Goal: Task Accomplishment & Management: Manage account settings

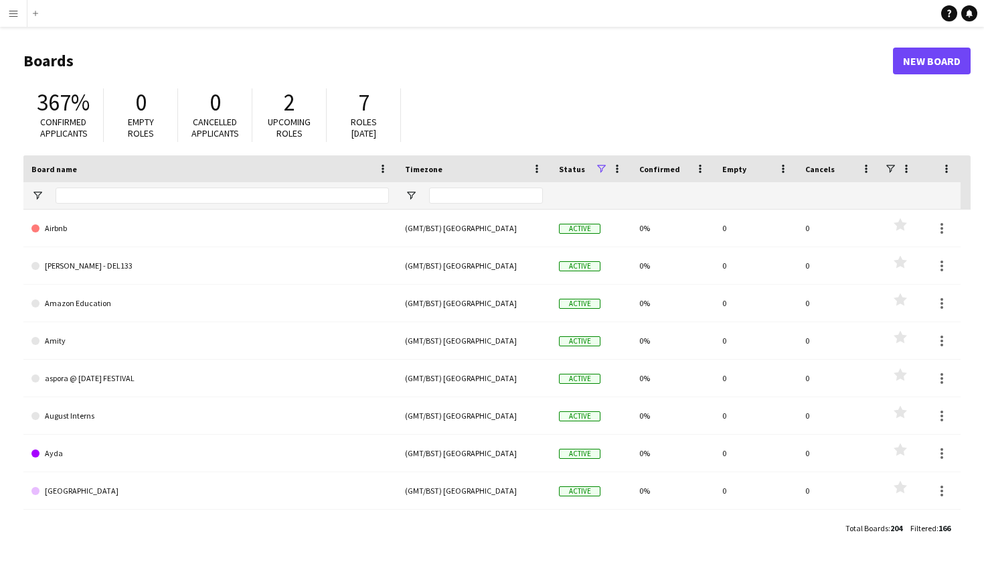
click at [15, 17] on app-icon "Menu" at bounding box center [13, 13] width 11 height 11
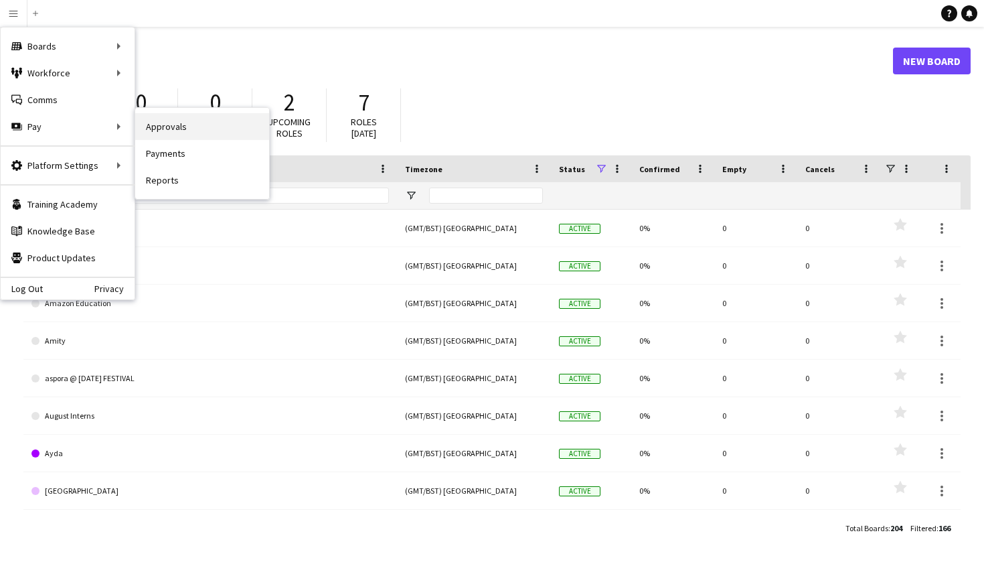
click at [159, 123] on link "Approvals" at bounding box center [202, 126] width 134 height 27
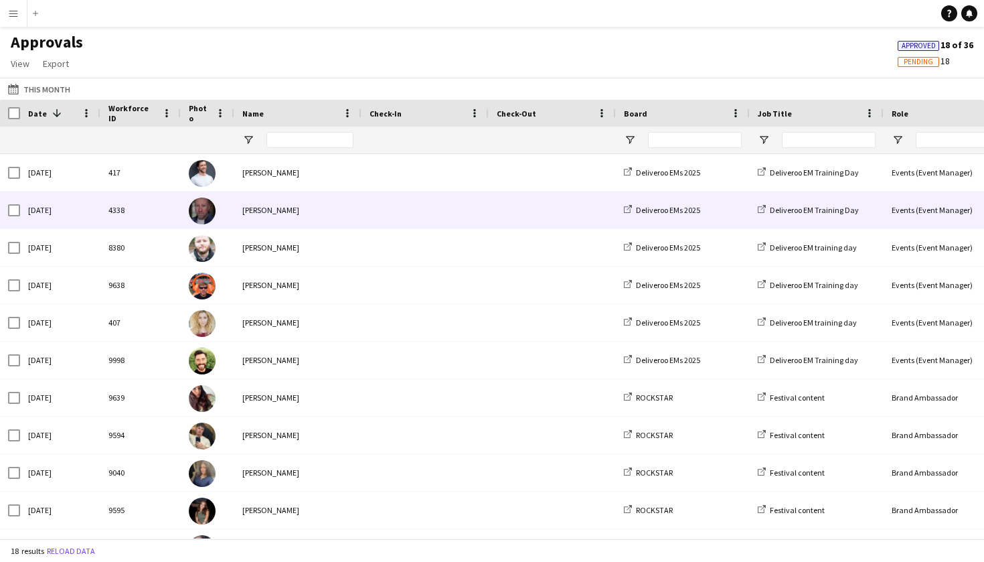
click at [370, 206] on span at bounding box center [425, 209] width 111 height 37
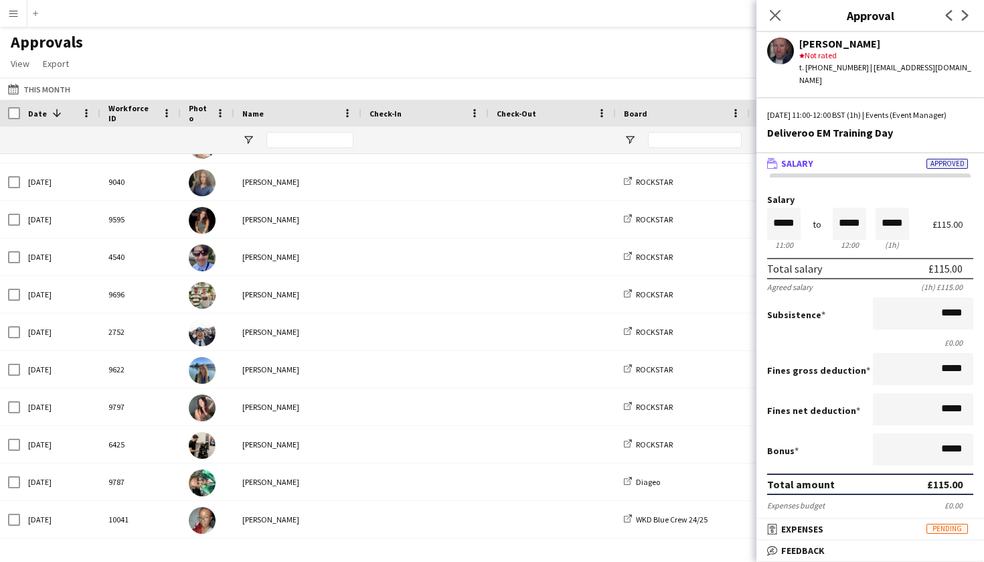
scroll to position [291, 0]
click at [779, 14] on icon "Close pop-in" at bounding box center [775, 15] width 13 height 13
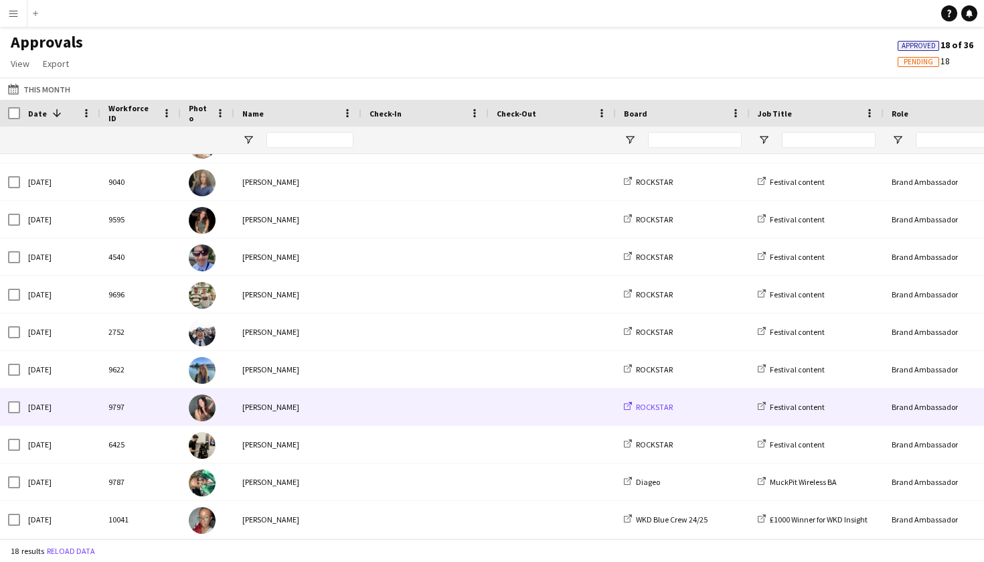
scroll to position [0, 0]
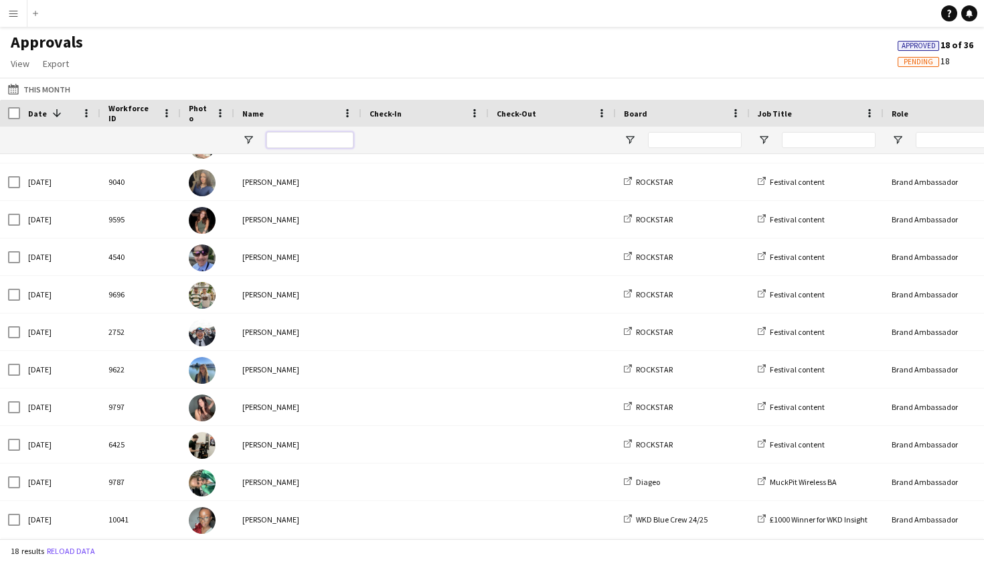
click at [300, 142] on input "Name Filter Input" at bounding box center [309, 140] width 87 height 16
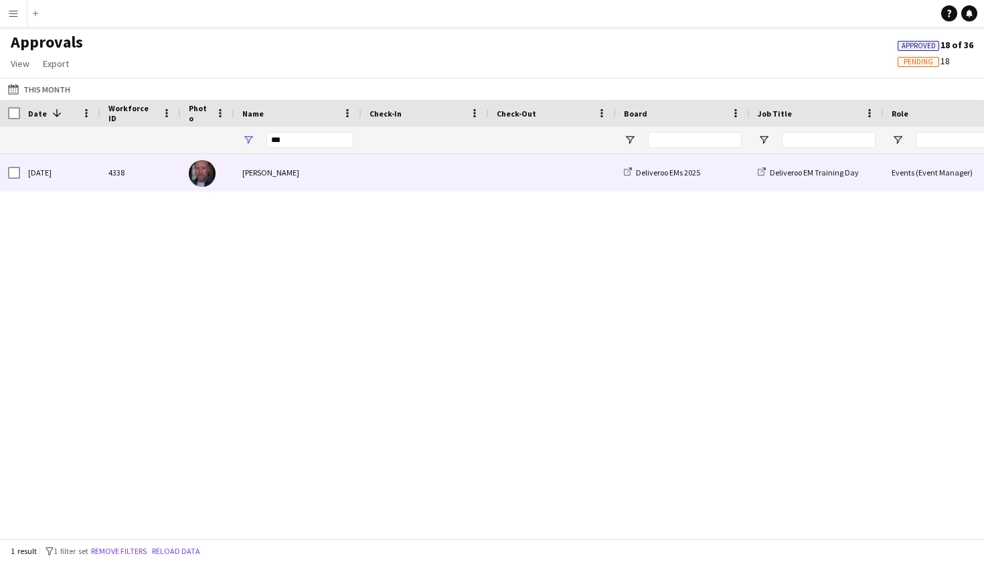
click at [305, 166] on div "[PERSON_NAME]" at bounding box center [297, 172] width 127 height 37
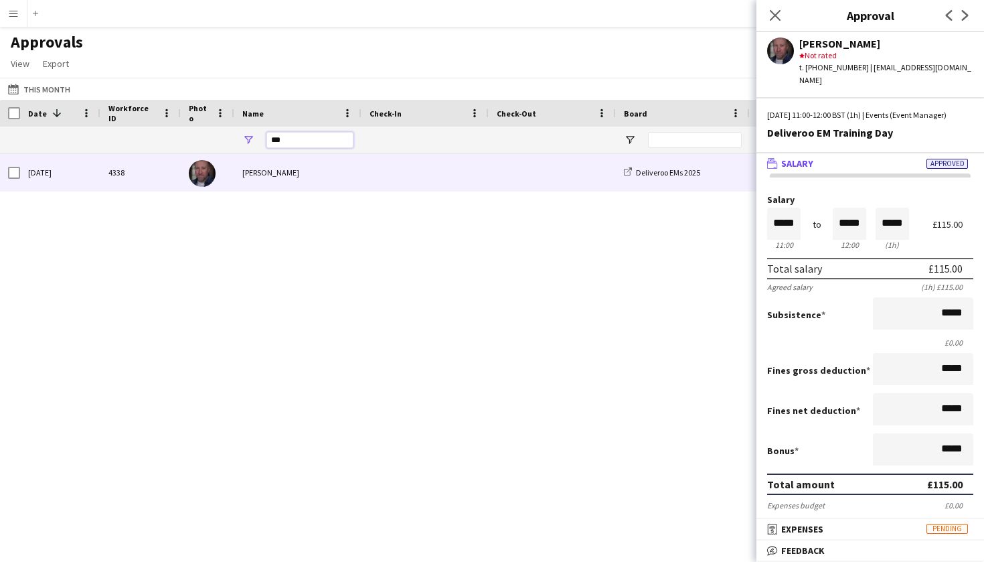
click at [289, 143] on input "***" at bounding box center [309, 140] width 87 height 16
type input "*"
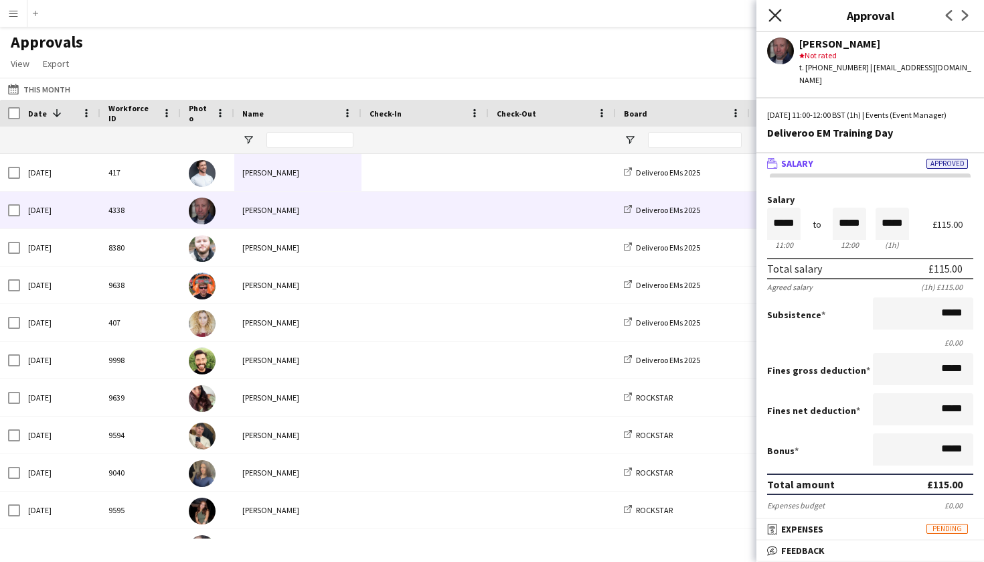
click at [777, 18] on icon "Close pop-in" at bounding box center [775, 15] width 13 height 13
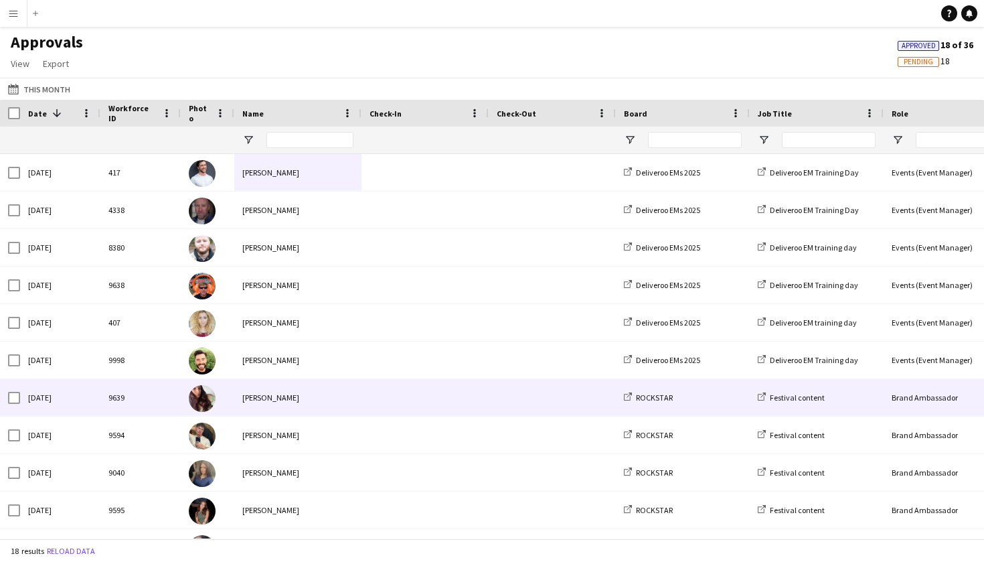
scroll to position [80, 0]
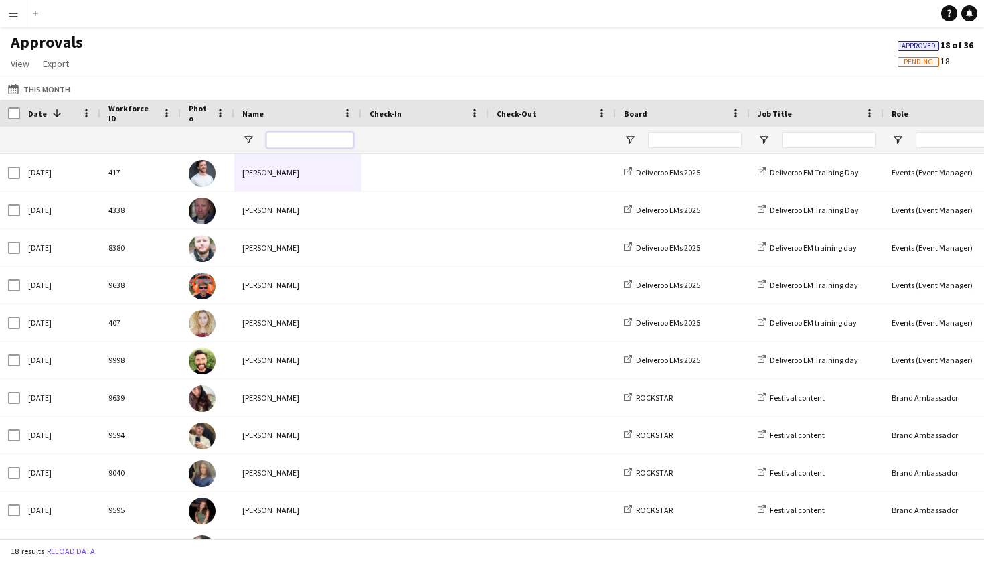
click at [287, 139] on input "Name Filter Input" at bounding box center [309, 140] width 87 height 16
click at [10, 20] on button "Menu" at bounding box center [13, 13] width 27 height 27
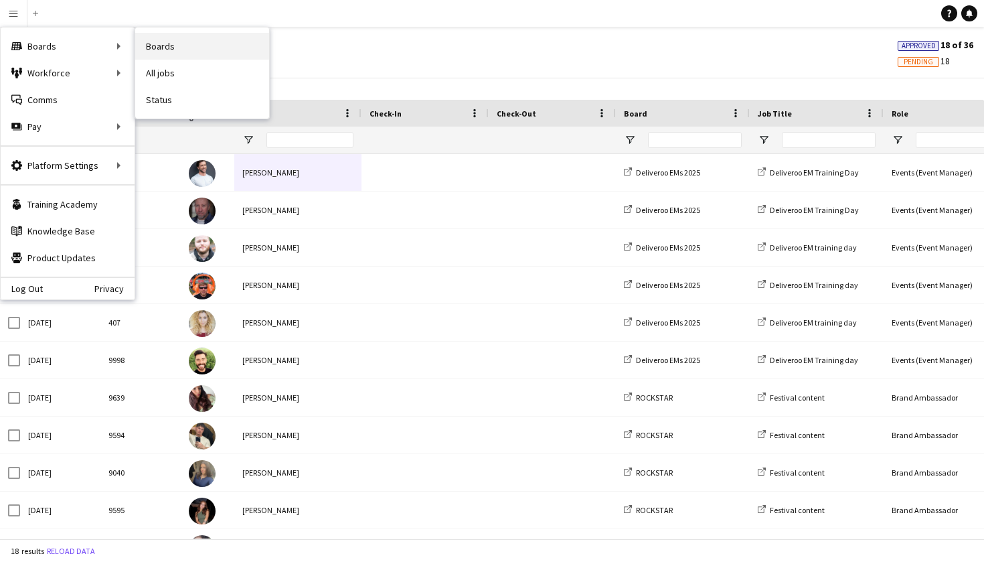
click at [158, 44] on link "Boards" at bounding box center [202, 46] width 134 height 27
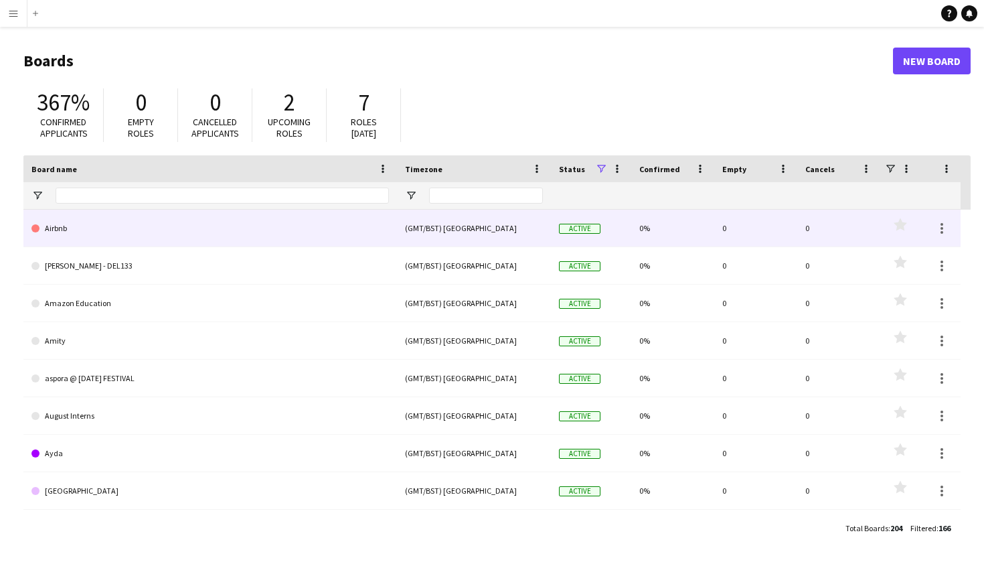
click at [304, 222] on link "Airbnb" at bounding box center [210, 228] width 358 height 37
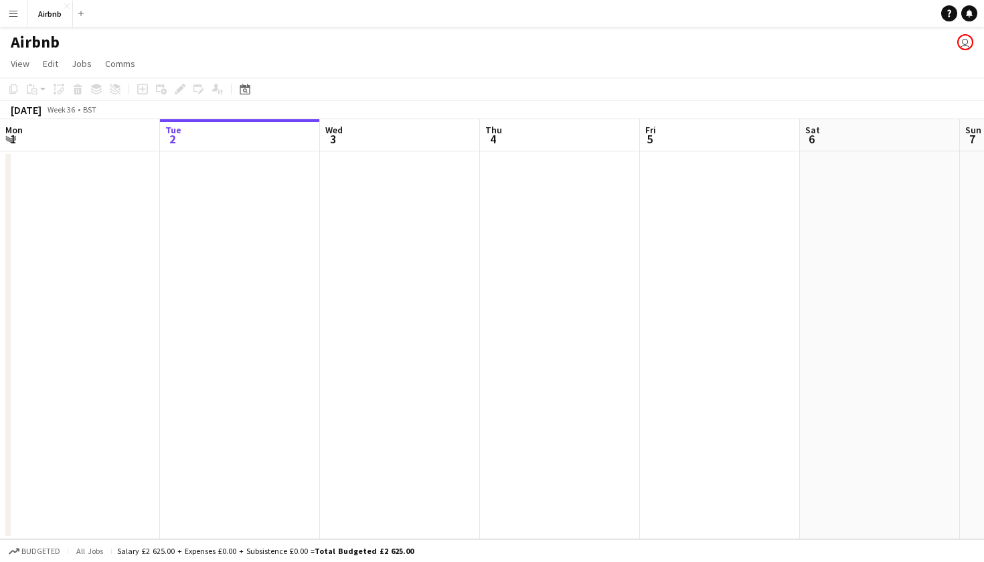
click at [19, 9] on button "Menu" at bounding box center [13, 13] width 27 height 27
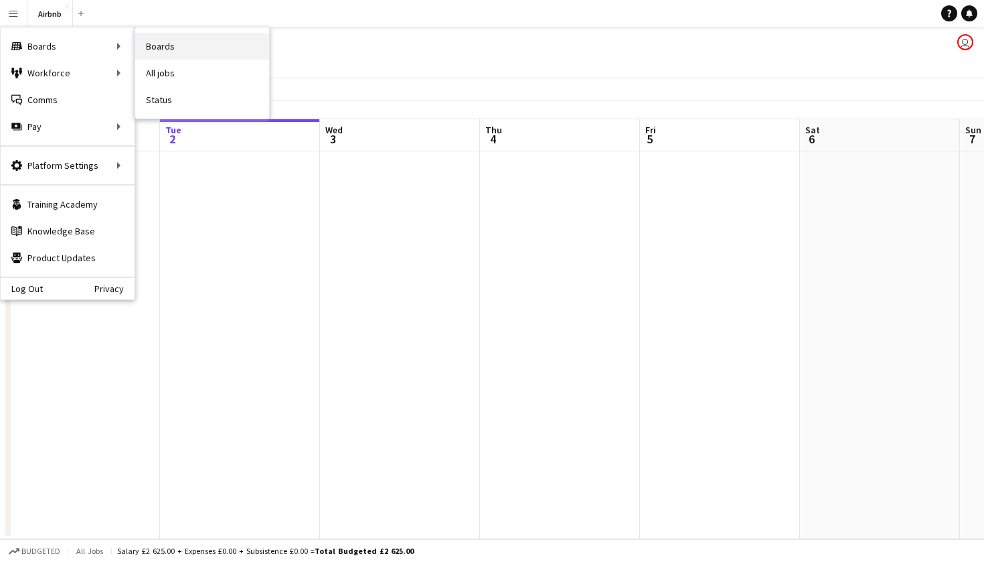
click at [155, 45] on link "Boards" at bounding box center [202, 46] width 134 height 27
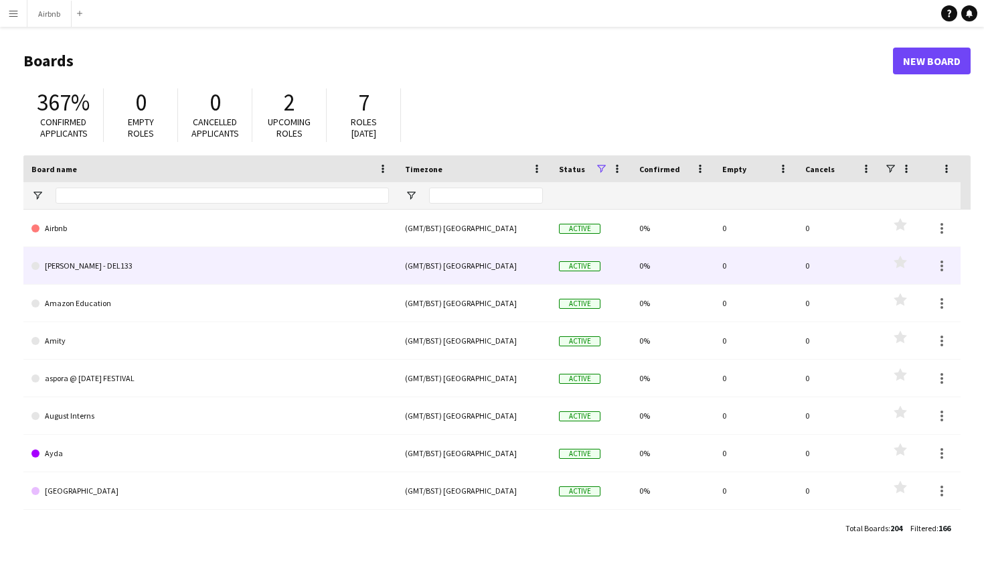
click at [314, 276] on link "[PERSON_NAME] - DEL133" at bounding box center [210, 265] width 358 height 37
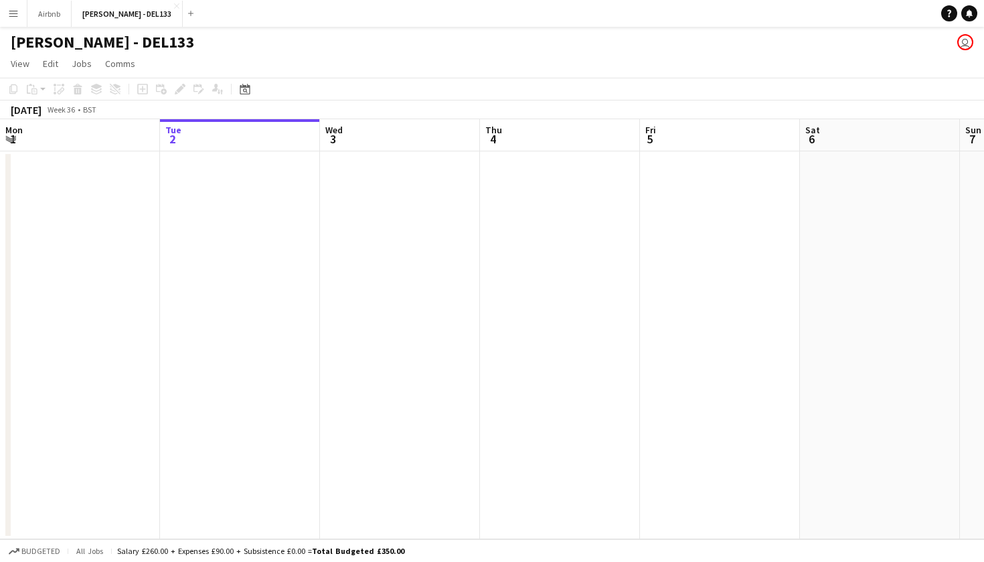
click at [11, 15] on app-icon "Menu" at bounding box center [13, 13] width 11 height 11
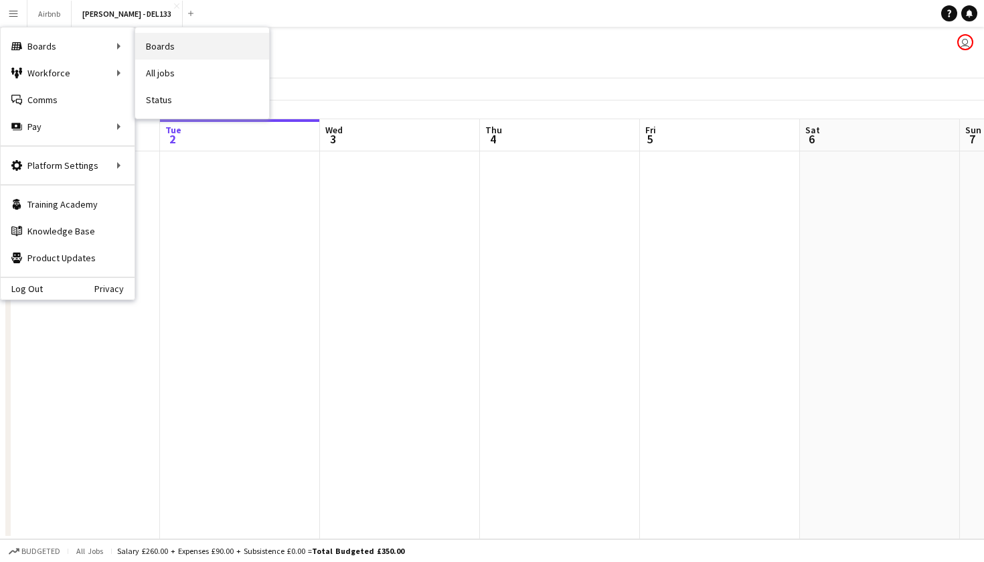
click at [155, 45] on link "Boards" at bounding box center [202, 46] width 134 height 27
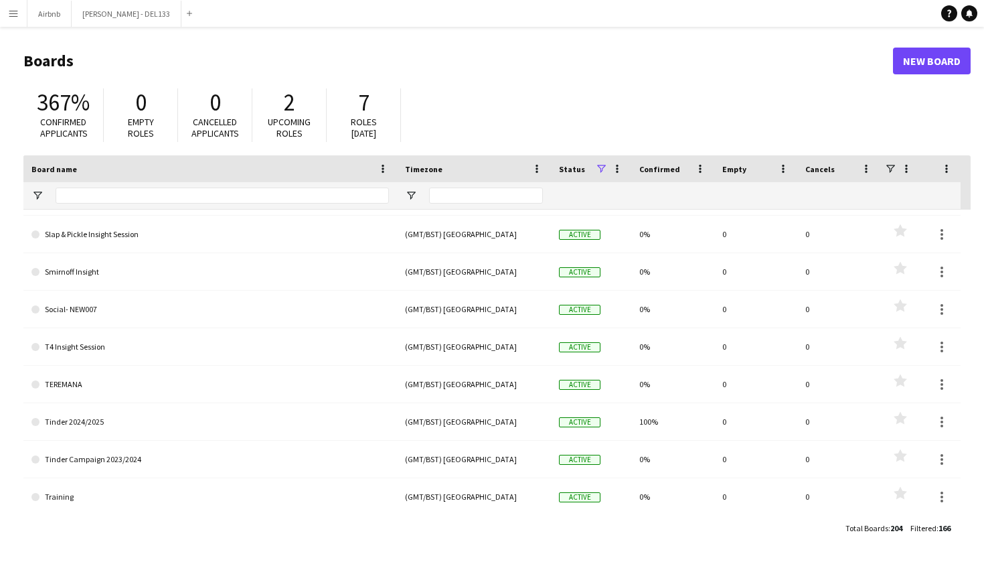
click at [13, 19] on button "Menu" at bounding box center [13, 13] width 27 height 27
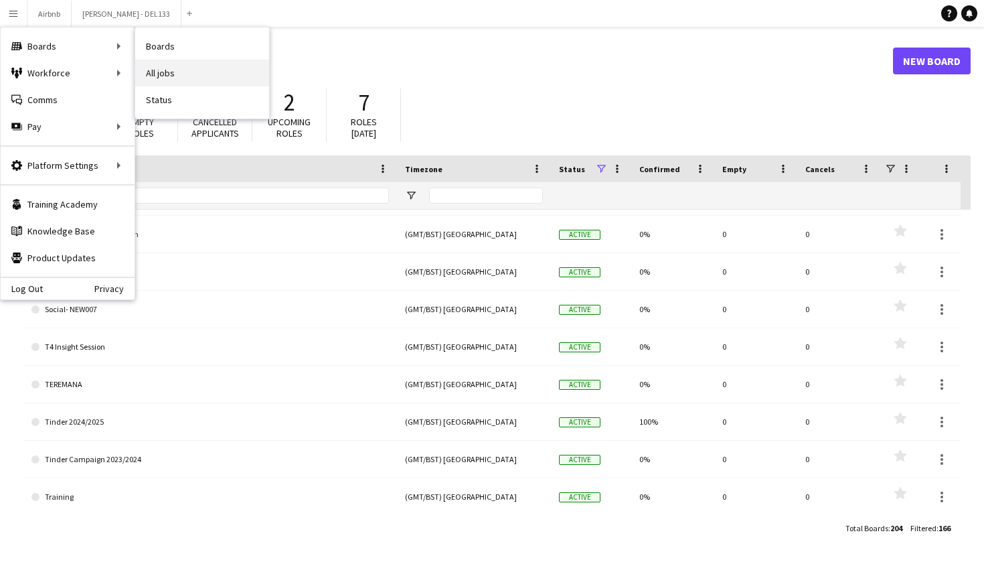
click at [171, 72] on link "All jobs" at bounding box center [202, 73] width 134 height 27
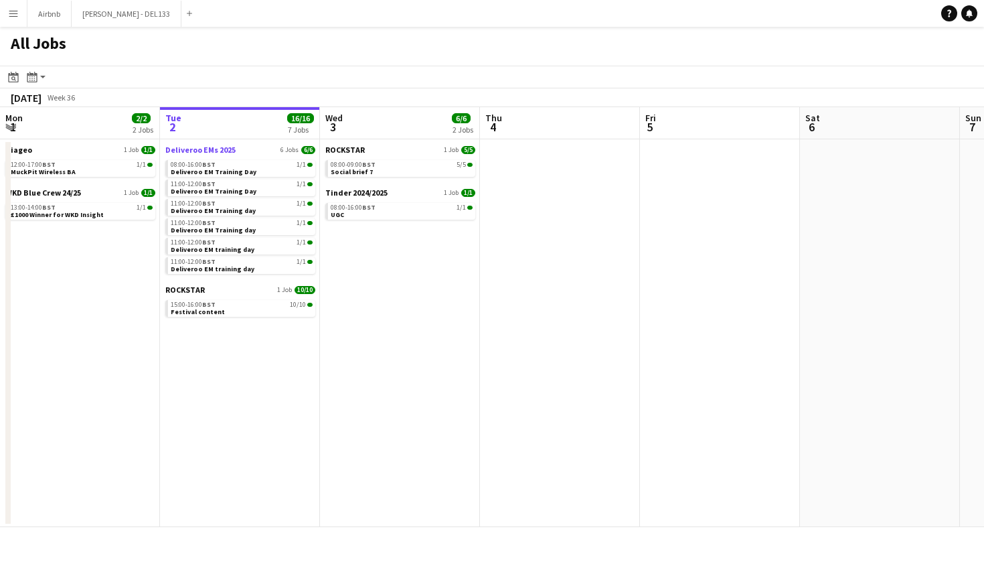
click at [213, 151] on span "Deliveroo EMs 2025" at bounding box center [200, 150] width 70 height 10
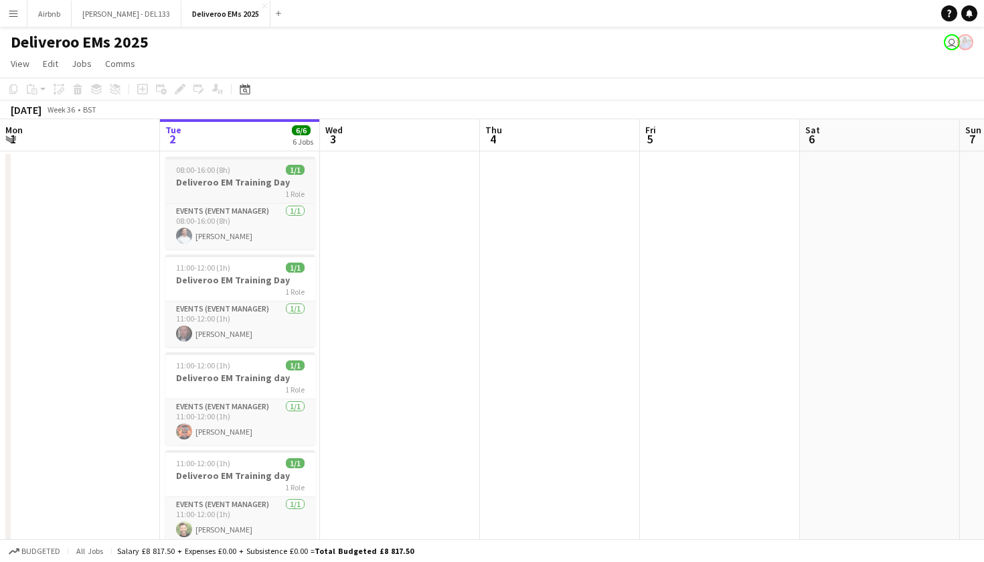
click at [238, 191] on div "1 Role" at bounding box center [240, 193] width 150 height 11
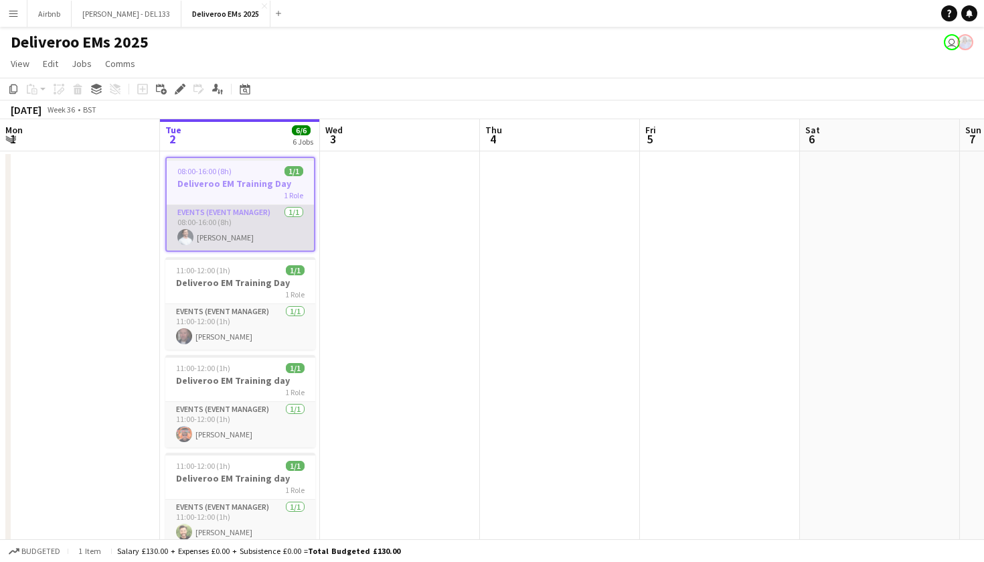
click at [252, 205] on app-card-role "Events (Event Manager) [DATE] 08:00-16:00 (8h) [PERSON_NAME]" at bounding box center [240, 228] width 147 height 46
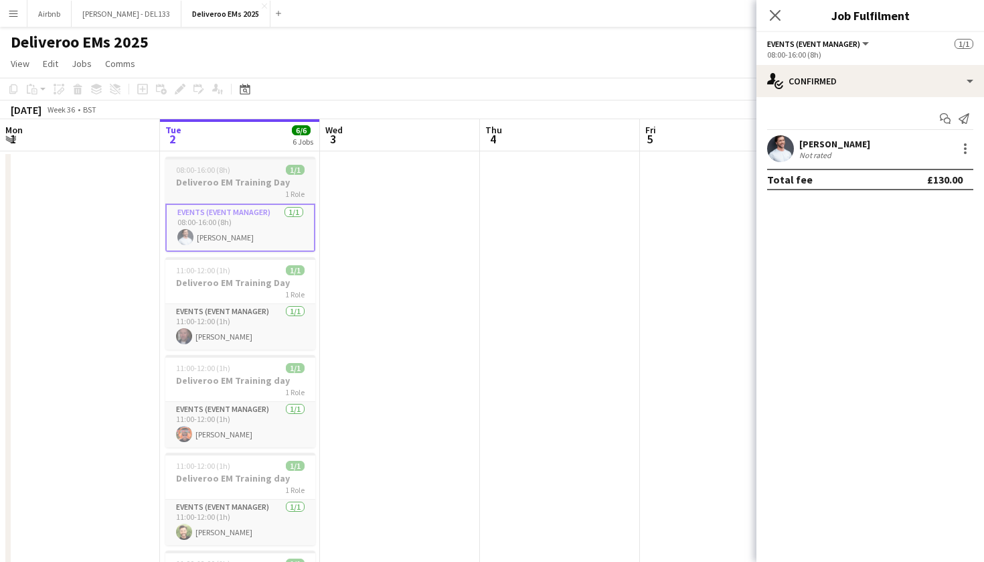
click at [241, 183] on h3 "Deliveroo EM Training Day" at bounding box center [240, 182] width 150 height 12
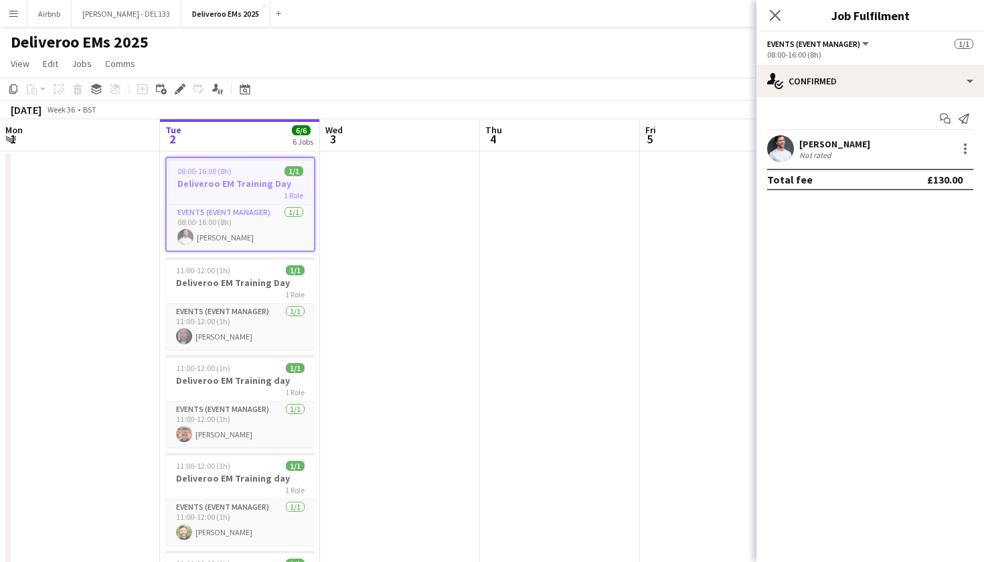
click at [290, 196] on span "1 Role" at bounding box center [293, 195] width 19 height 10
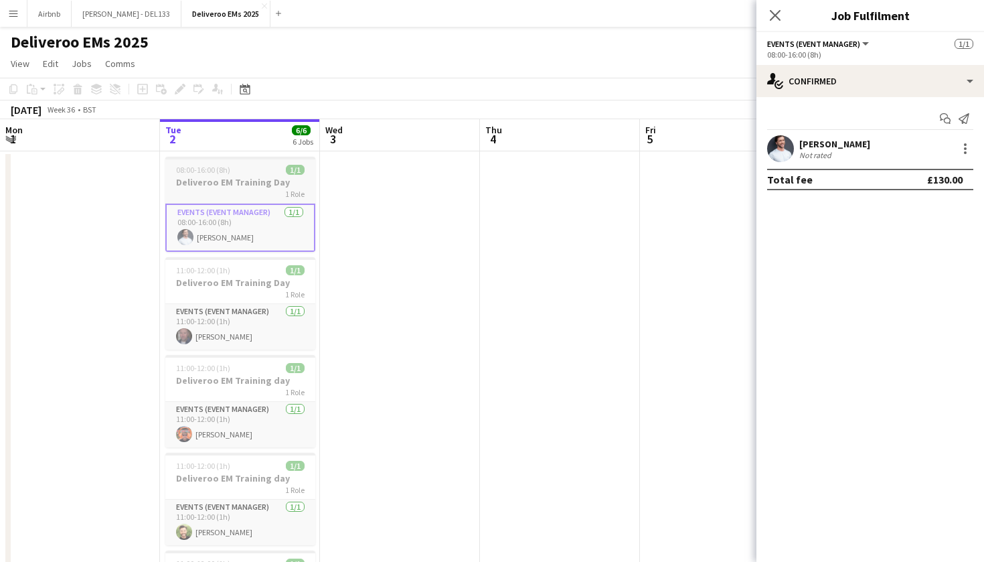
click at [292, 194] on span "1 Role" at bounding box center [294, 194] width 19 height 10
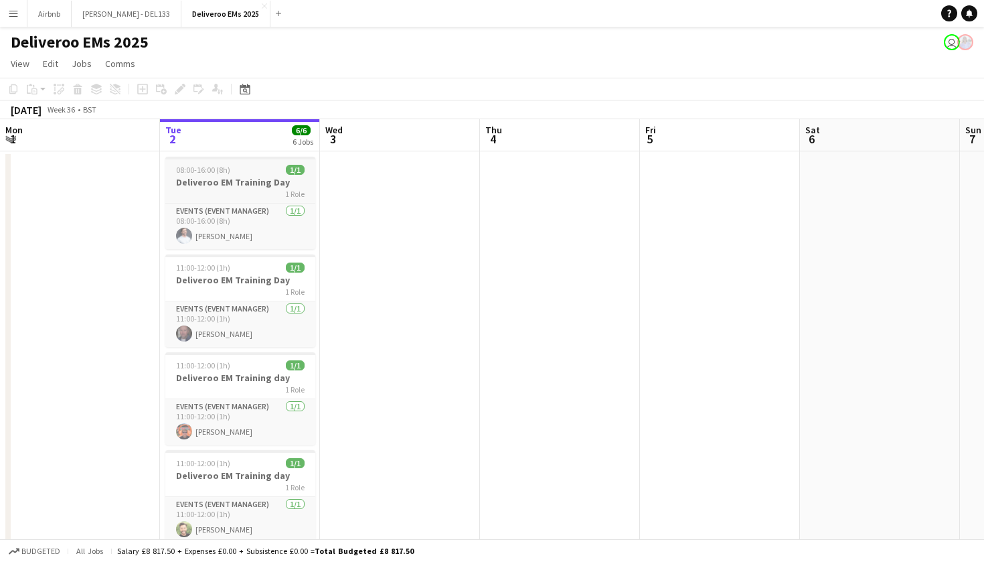
click at [271, 180] on h3 "Deliveroo EM Training Day" at bounding box center [240, 182] width 150 height 12
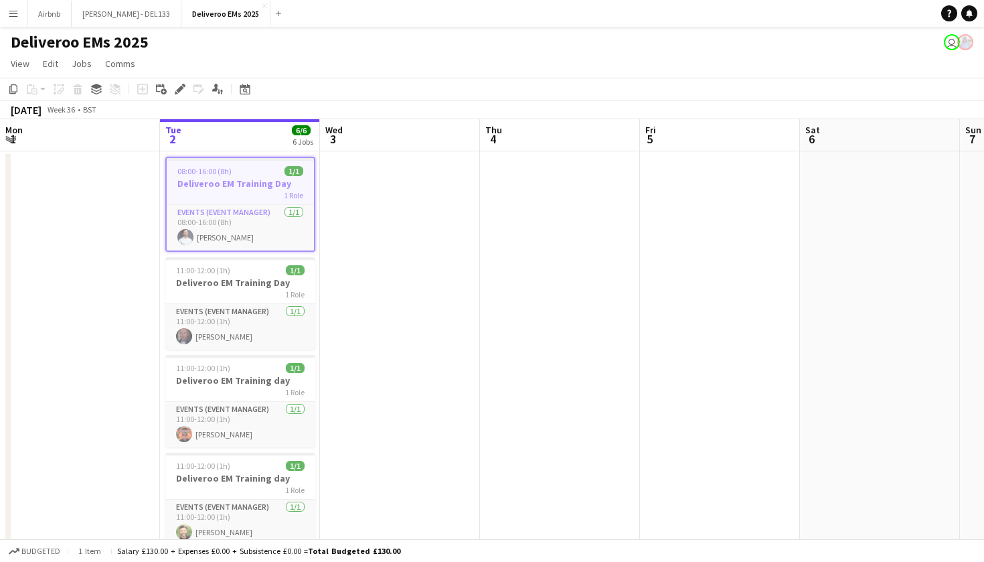
click at [248, 185] on h3 "Deliveroo EM Training Day" at bounding box center [240, 183] width 147 height 12
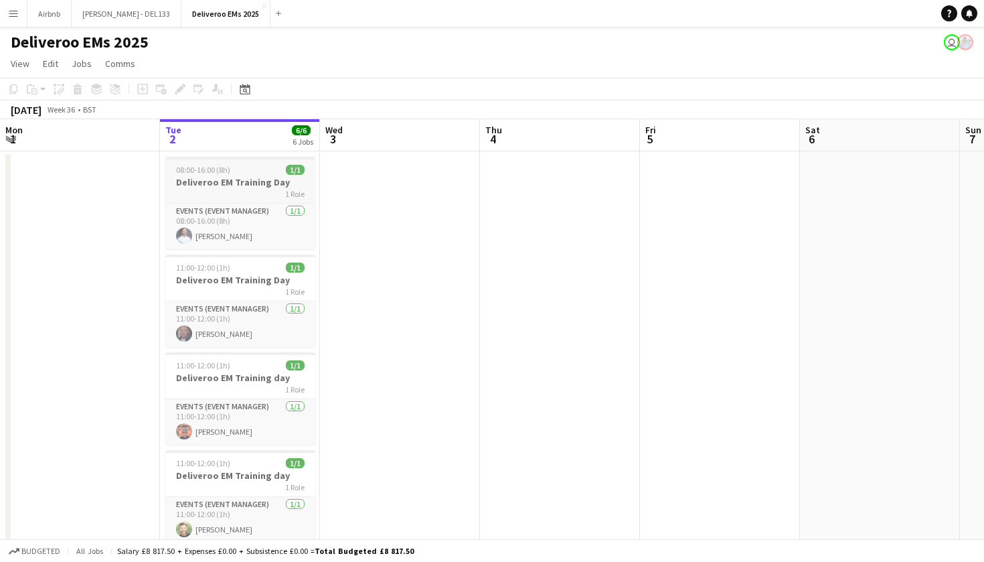
click at [248, 181] on h3 "Deliveroo EM Training Day" at bounding box center [240, 182] width 150 height 12
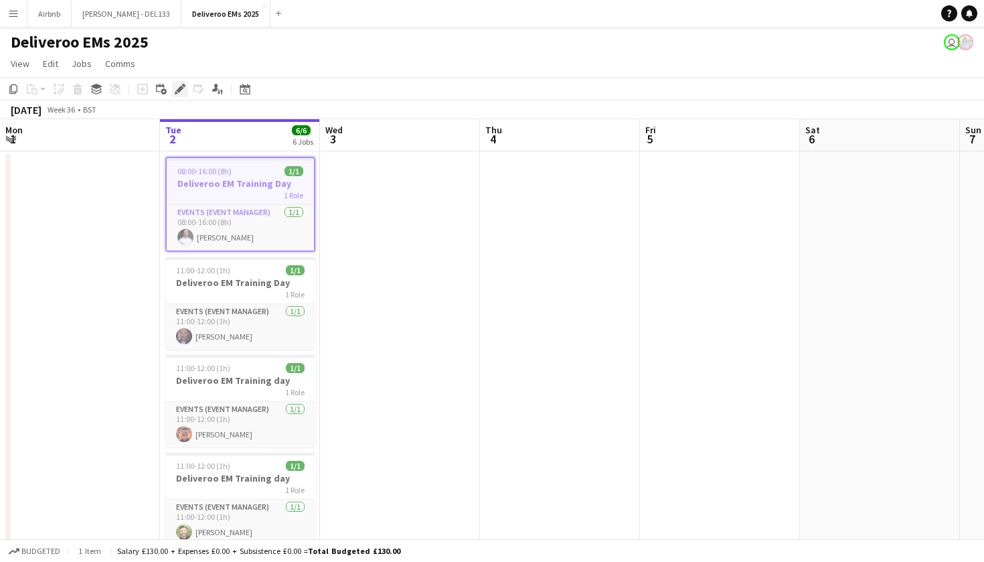
click at [174, 92] on div "Edit" at bounding box center [180, 89] width 16 height 16
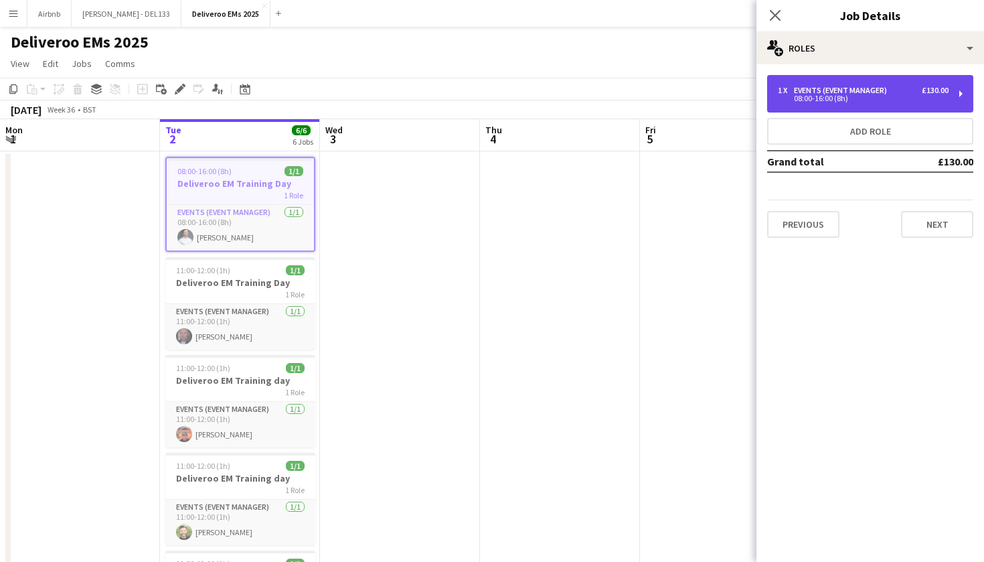
click at [841, 95] on div "08:00-16:00 (8h)" at bounding box center [863, 98] width 171 height 7
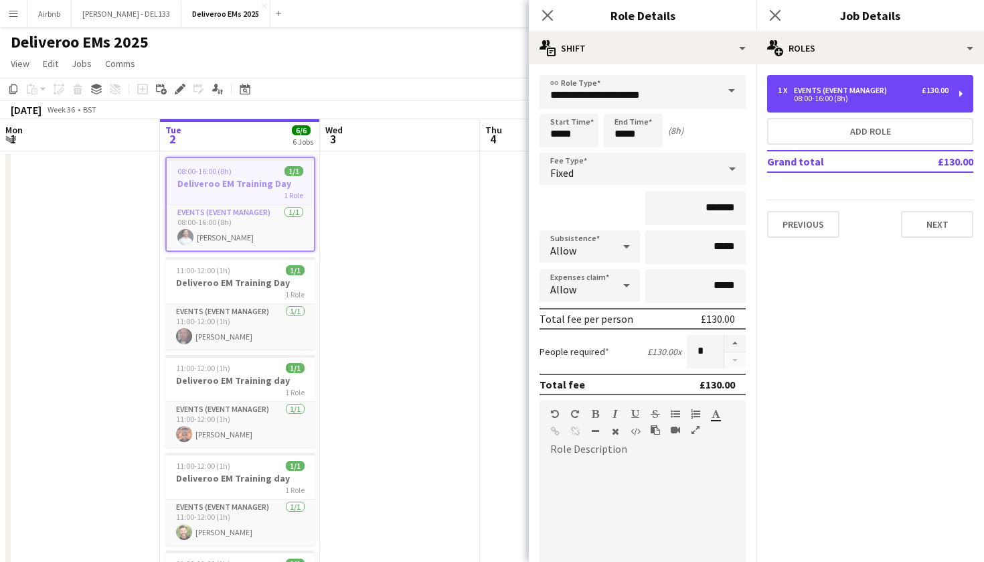
scroll to position [11, 0]
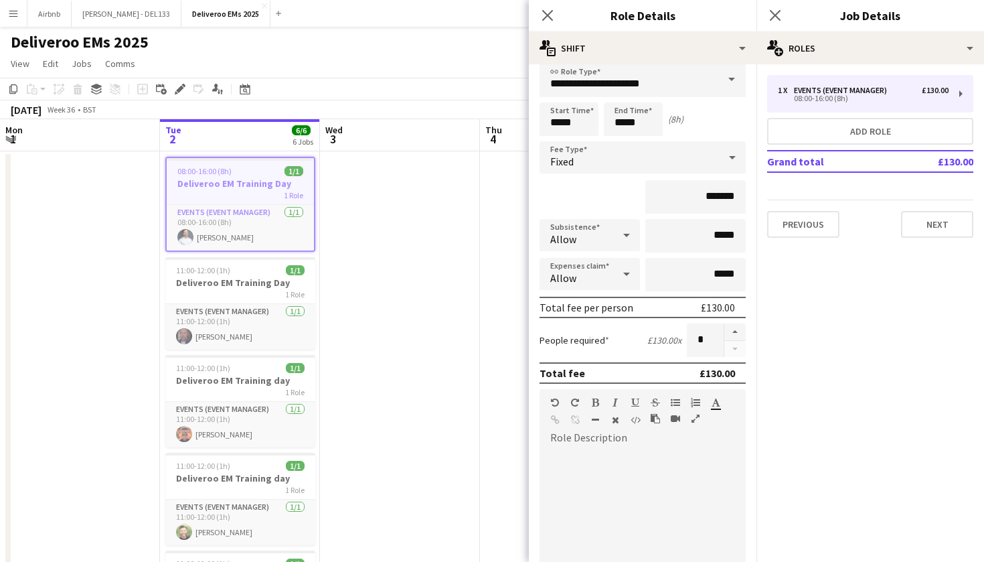
click at [8, 17] on app-icon "Menu" at bounding box center [13, 13] width 11 height 11
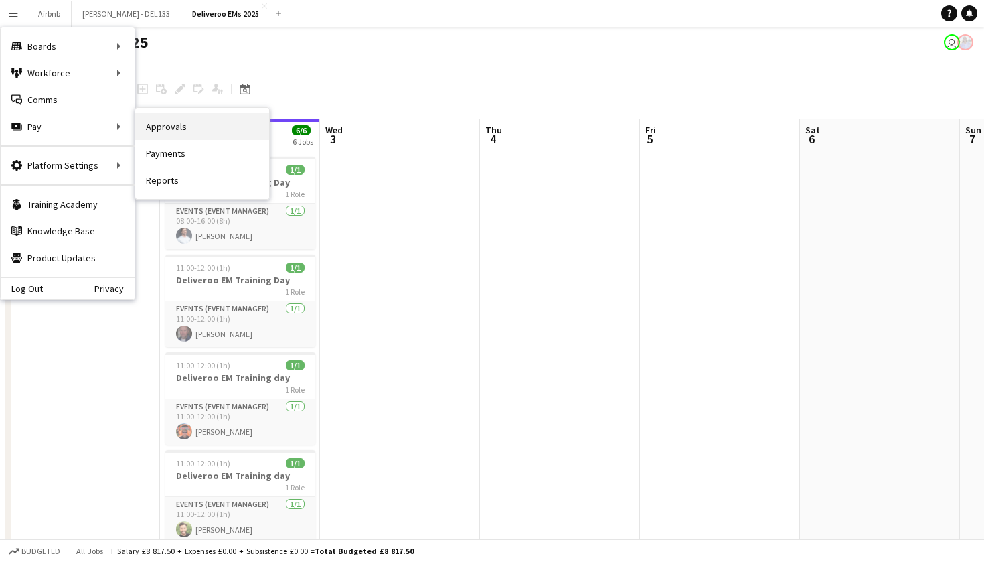
click at [173, 125] on link "Approvals" at bounding box center [202, 126] width 134 height 27
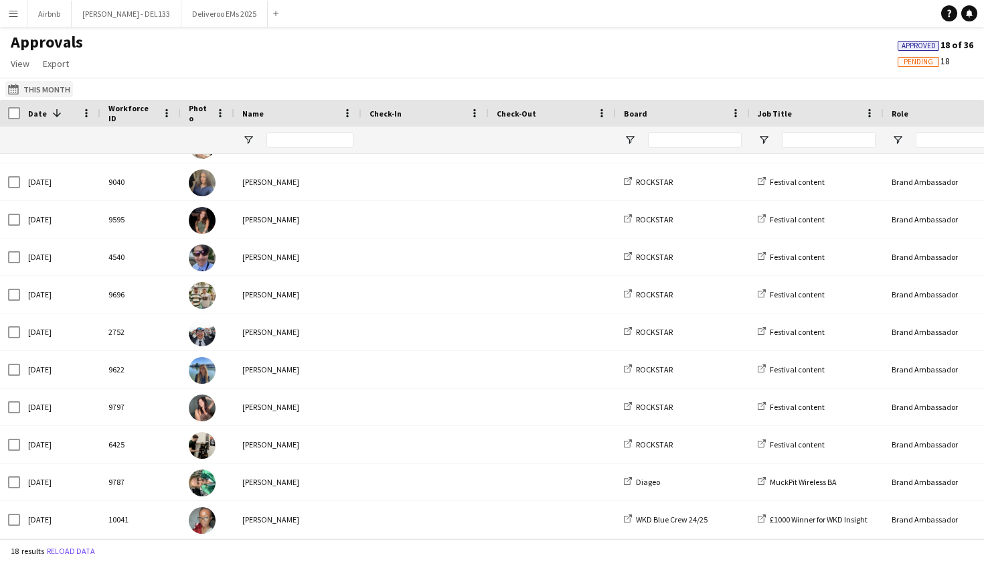
click at [54, 84] on button "This Month This Month" at bounding box center [39, 89] width 68 height 16
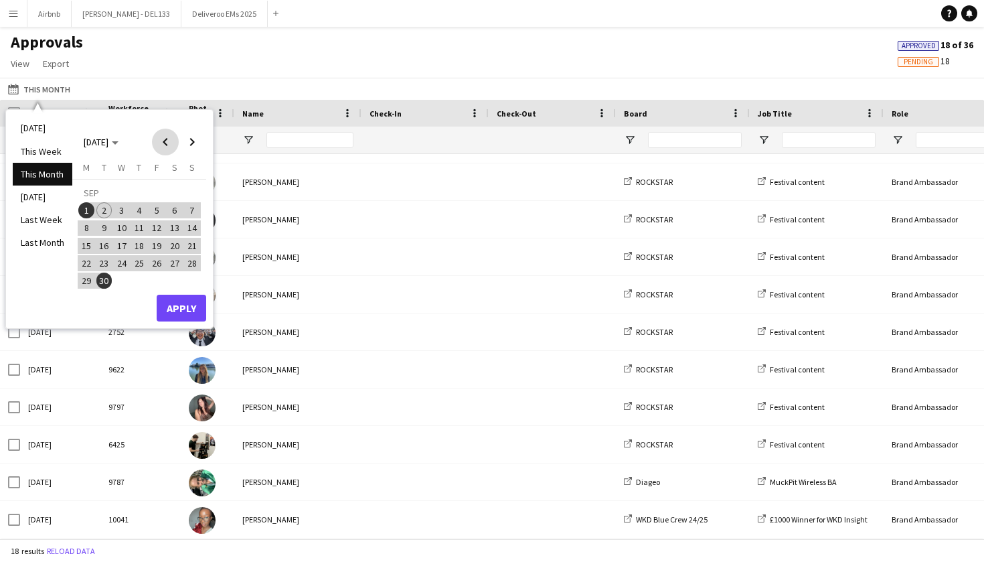
click at [161, 139] on span "Previous month" at bounding box center [165, 142] width 27 height 27
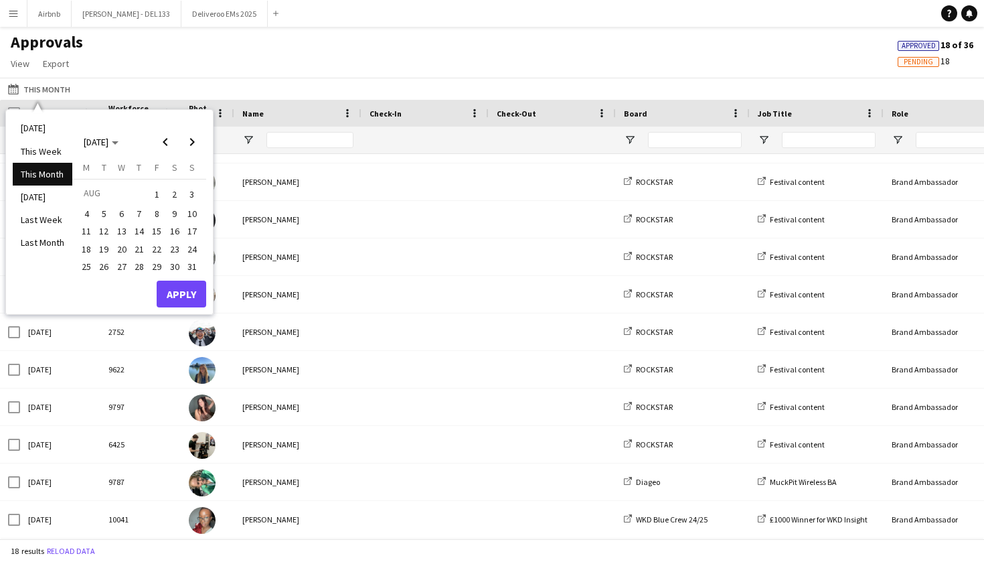
click at [90, 262] on span "25" at bounding box center [86, 266] width 16 height 16
click at [187, 291] on button "Apply" at bounding box center [182, 294] width 50 height 27
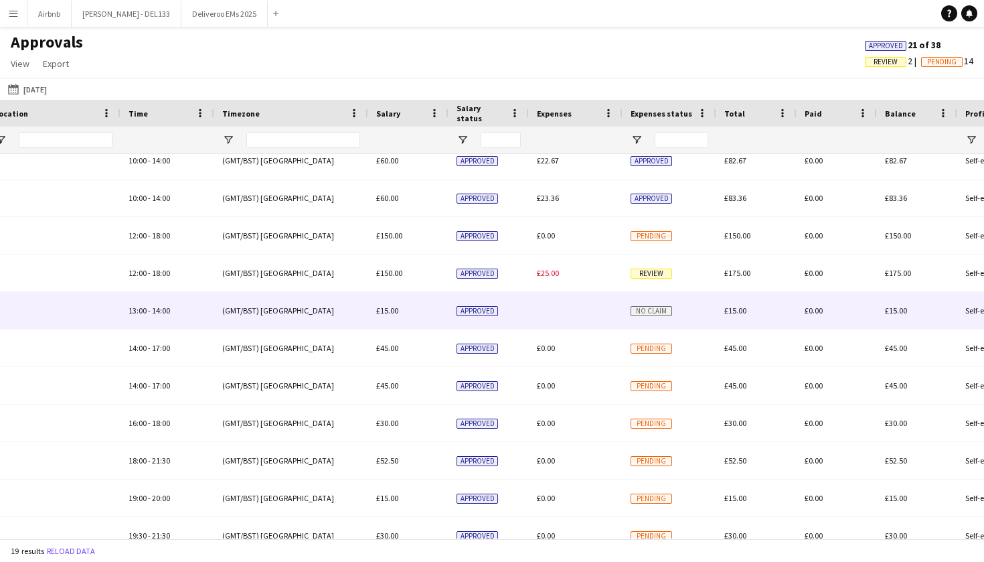
click at [730, 315] on div "£15.00" at bounding box center [756, 310] width 80 height 37
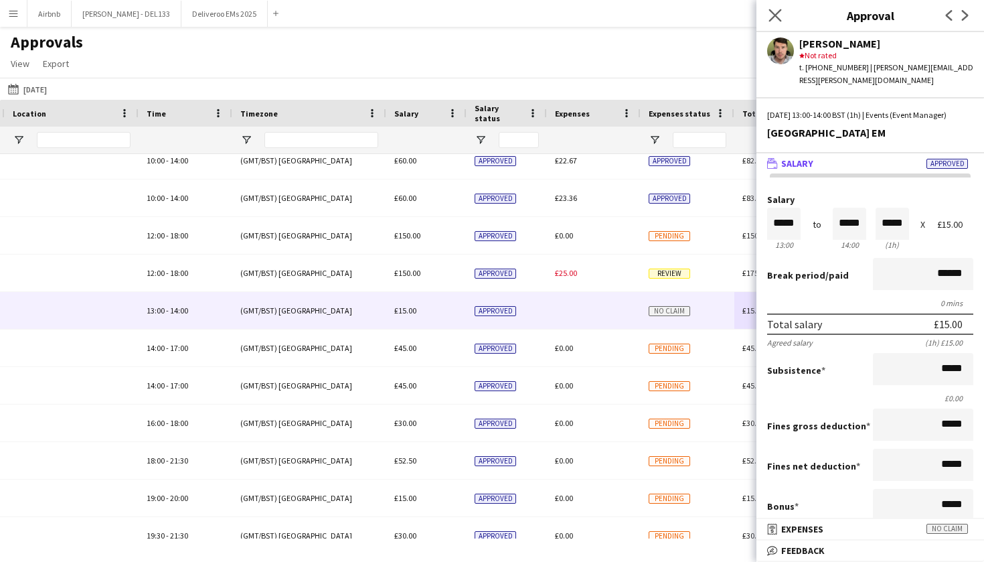
click at [767, 15] on app-icon "Close pop-in" at bounding box center [775, 15] width 19 height 19
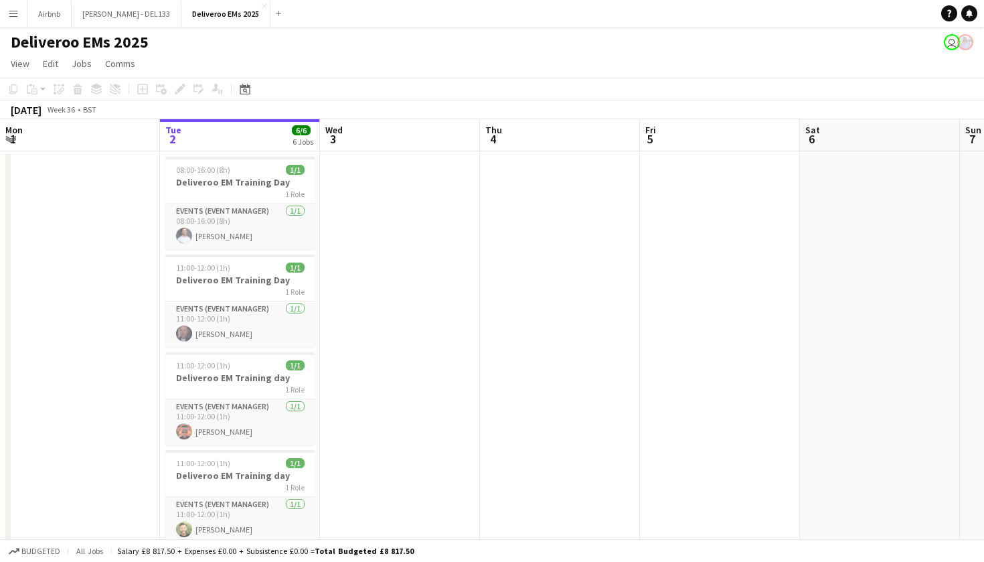
click at [10, 19] on button "Menu" at bounding box center [13, 13] width 27 height 27
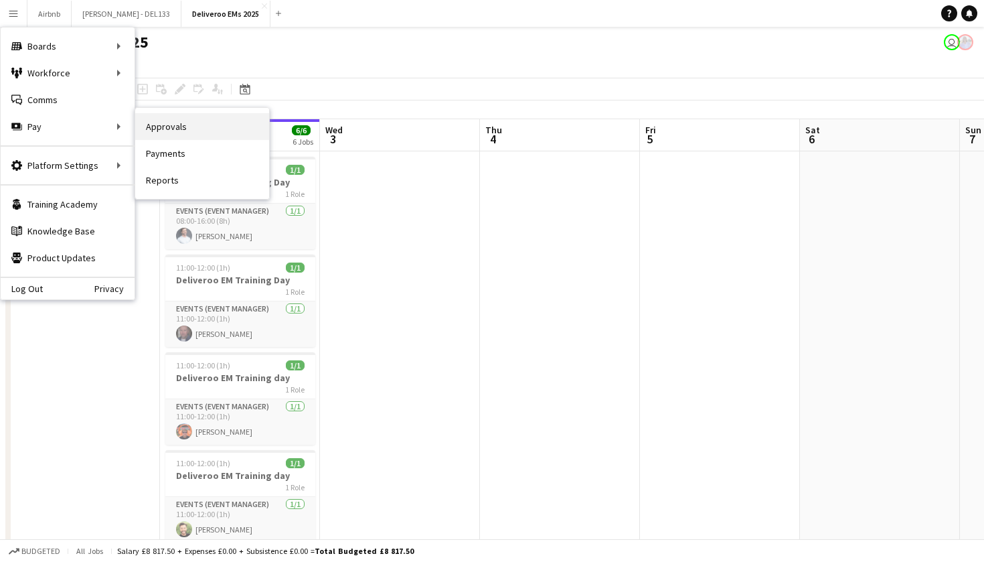
click at [190, 126] on link "Approvals" at bounding box center [202, 126] width 134 height 27
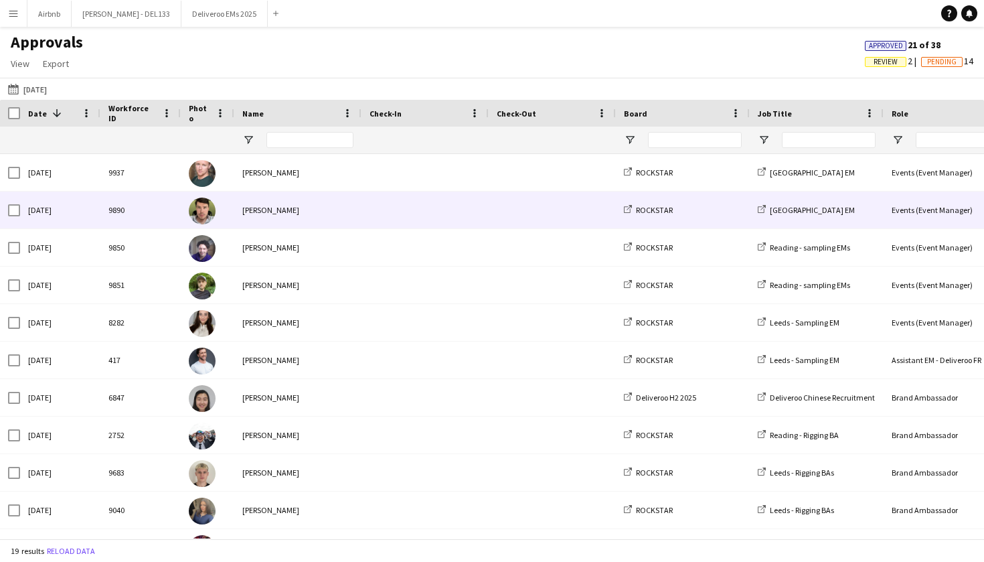
click at [276, 207] on div "[PERSON_NAME]" at bounding box center [297, 209] width 127 height 37
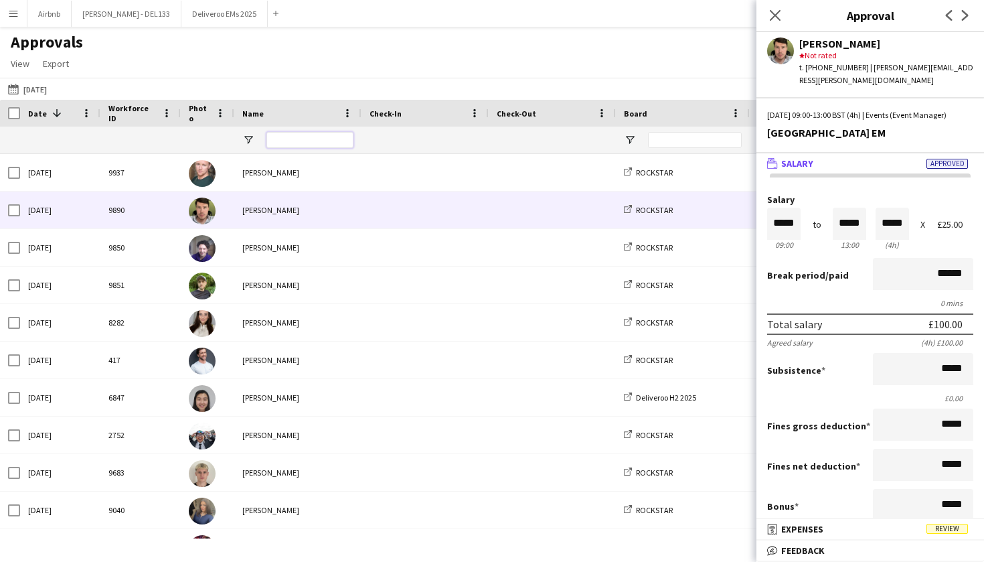
click at [280, 142] on input "Name Filter Input" at bounding box center [309, 140] width 87 height 16
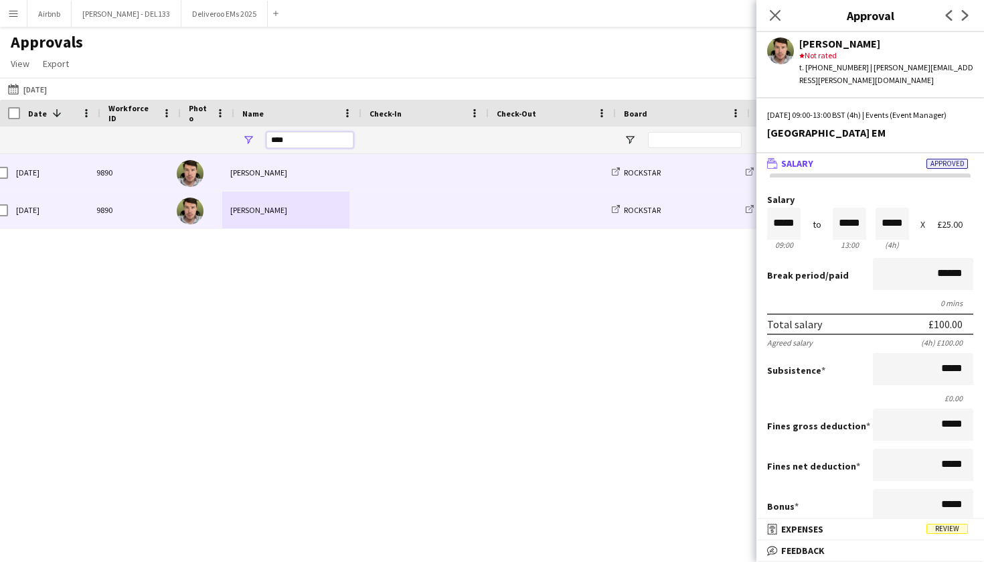
scroll to position [0, 46]
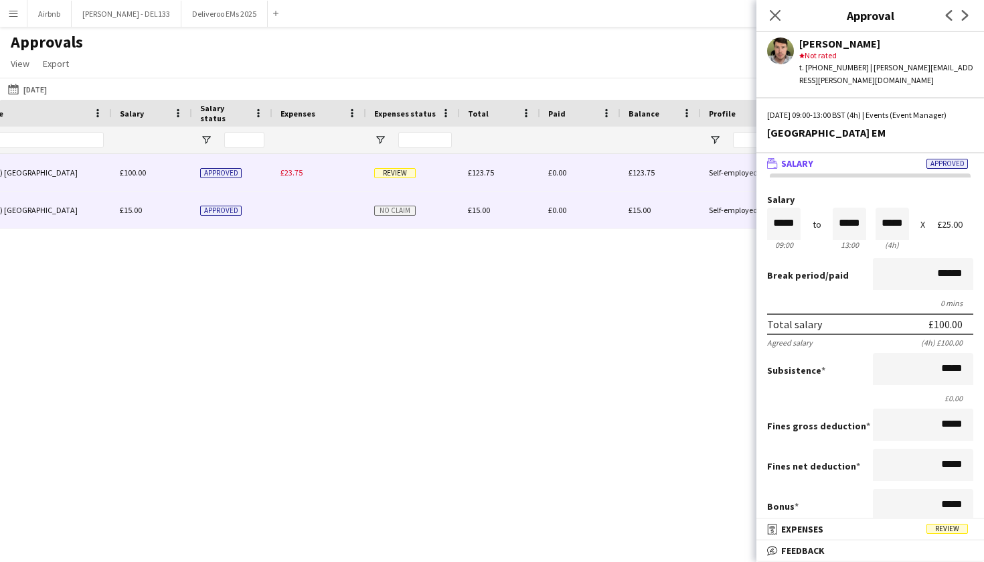
type input "****"
click at [368, 212] on div "No claim" at bounding box center [413, 209] width 94 height 37
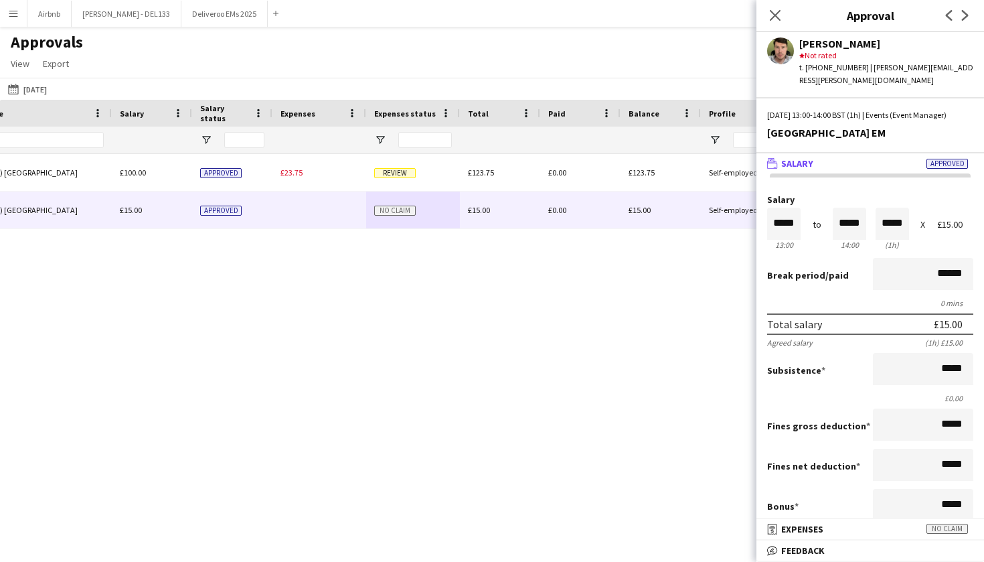
click at [10, 19] on button "Menu" at bounding box center [13, 13] width 27 height 27
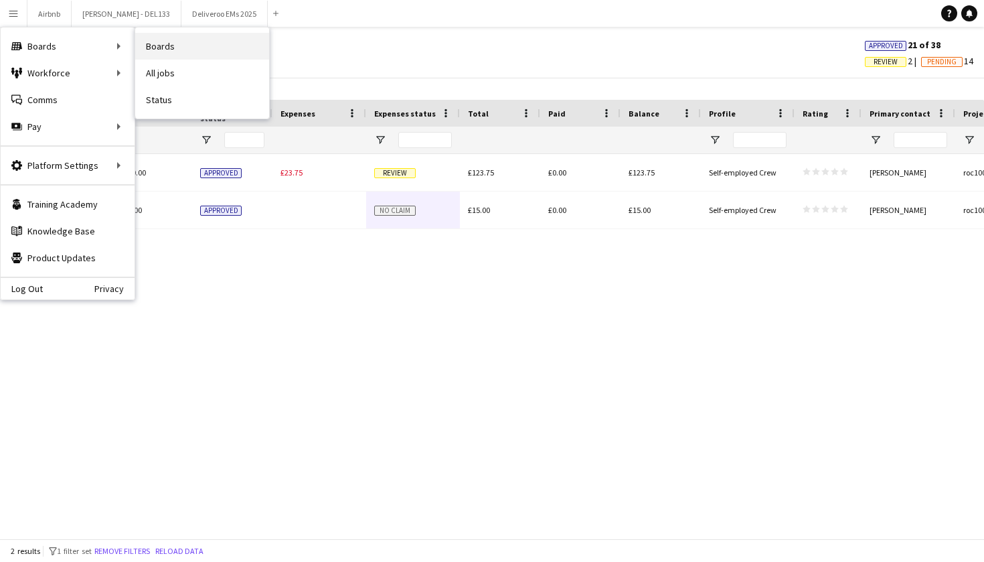
click at [179, 43] on link "Boards" at bounding box center [202, 46] width 134 height 27
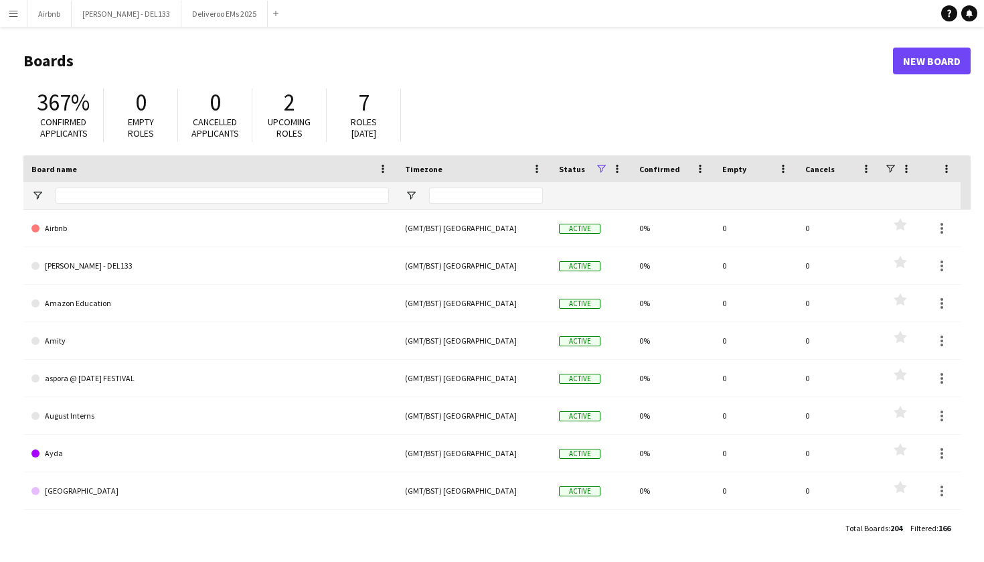
click at [18, 12] on app-icon "Menu" at bounding box center [13, 13] width 11 height 11
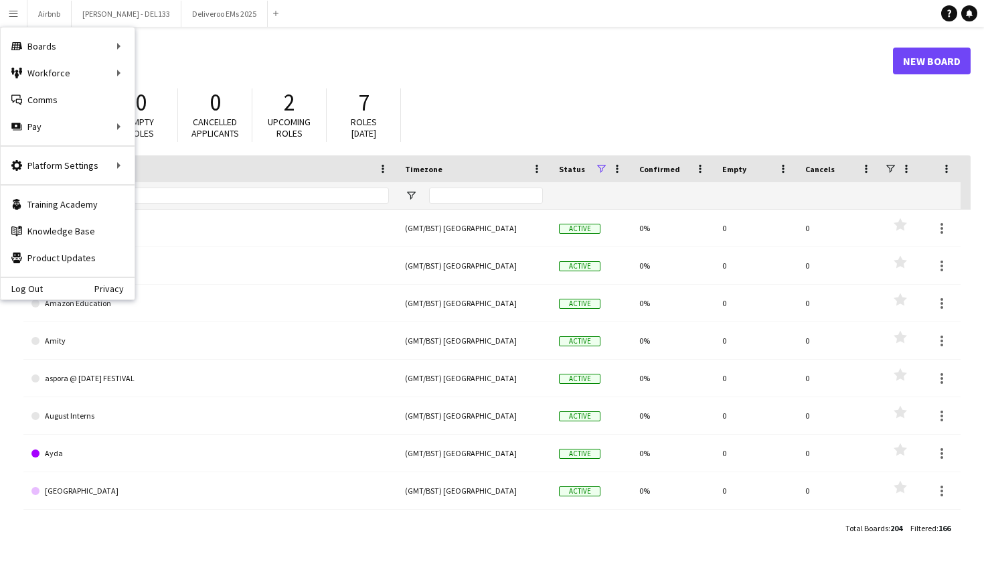
click at [224, 52] on h1 "Boards" at bounding box center [458, 61] width 870 height 20
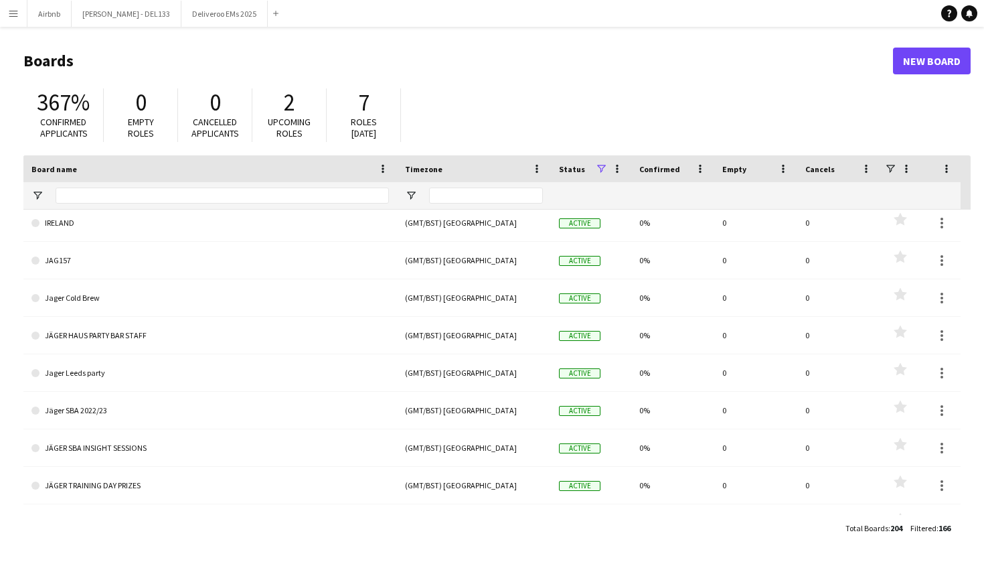
click at [94, 187] on div at bounding box center [222, 195] width 333 height 27
click at [94, 196] on input "Board name Filter Input" at bounding box center [222, 195] width 333 height 16
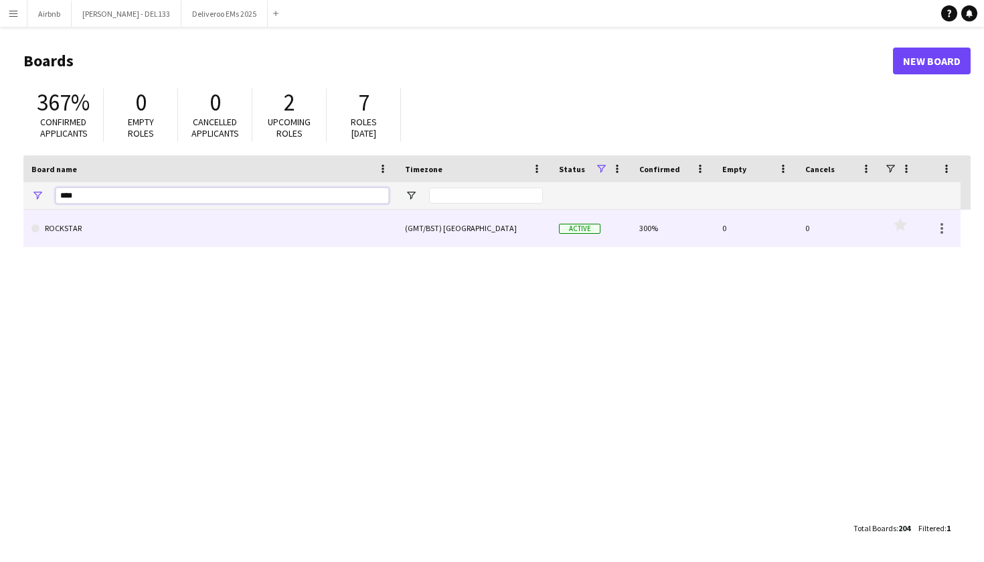
type input "****"
click at [125, 238] on link "ROCKSTAR" at bounding box center [210, 228] width 358 height 37
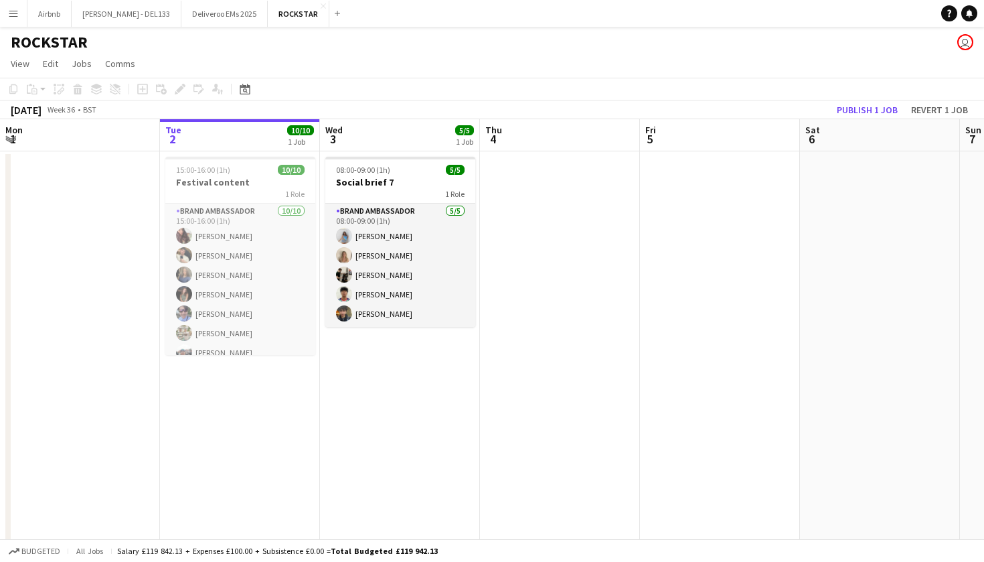
click at [42, 110] on div "[DATE]" at bounding box center [26, 109] width 31 height 13
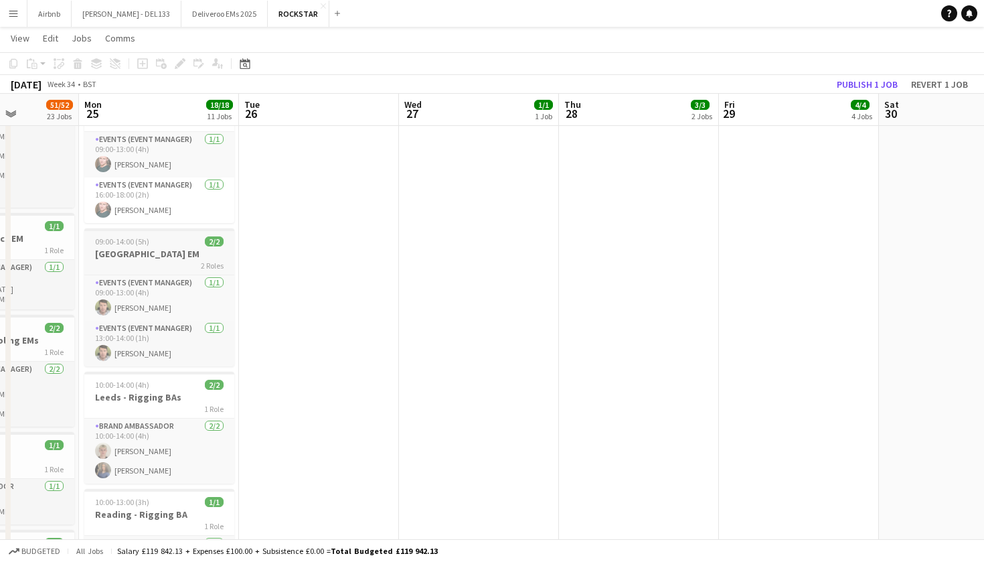
click at [161, 251] on h3 "[GEOGRAPHIC_DATA] EM" at bounding box center [159, 254] width 150 height 12
